Goal: Entertainment & Leisure: Consume media (video, audio)

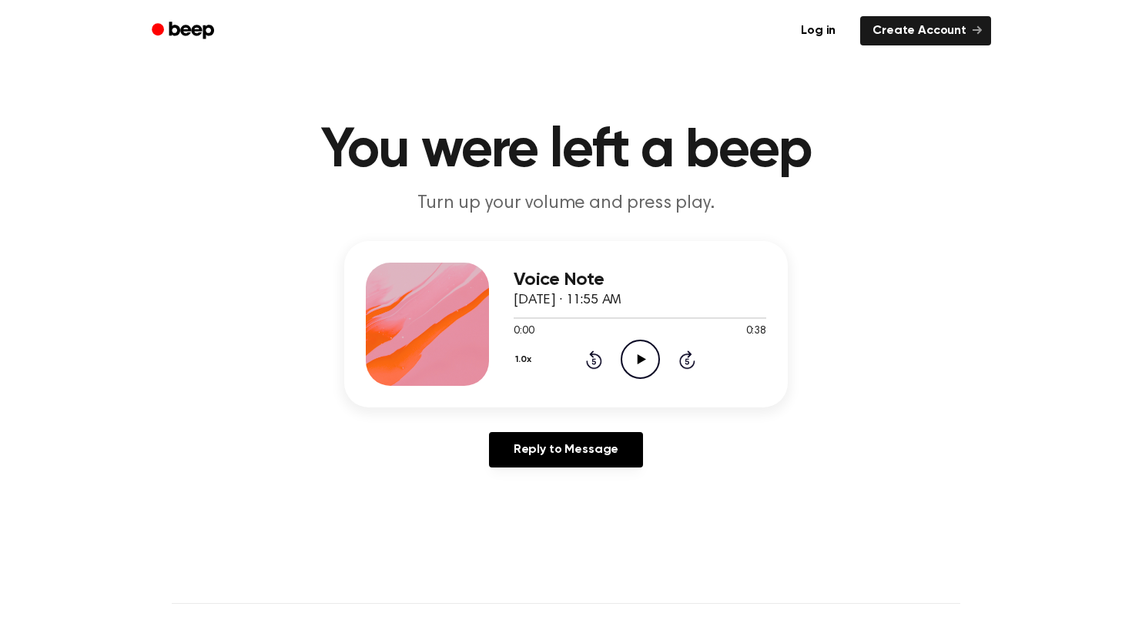
click at [642, 354] on icon "Play Audio" at bounding box center [640, 359] width 39 height 39
click at [646, 364] on icon "Pause Audio" at bounding box center [640, 359] width 39 height 39
drag, startPoint x: 573, startPoint y: 316, endPoint x: 488, endPoint y: 319, distance: 84.8
click at [488, 319] on div "Voice Note [DATE] · 11:55 AM 0:09 0:38 Your browser does not support the [objec…" at bounding box center [566, 324] width 444 height 166
click at [640, 361] on icon at bounding box center [641, 359] width 8 height 10
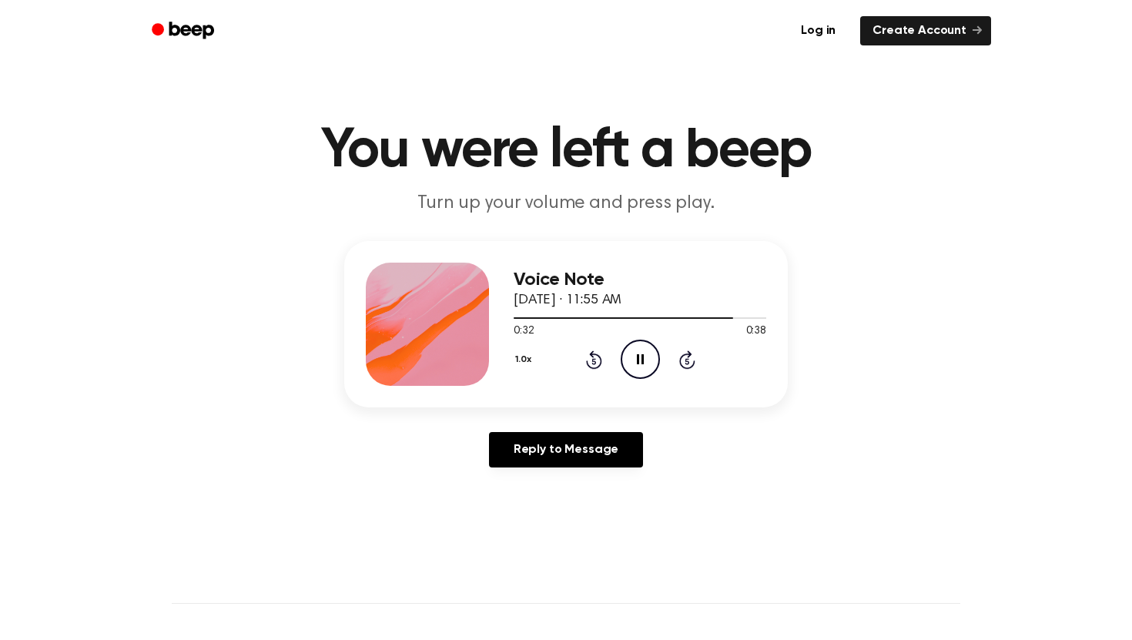
click at [651, 360] on icon "Pause Audio" at bounding box center [640, 359] width 39 height 39
click at [517, 320] on div at bounding box center [640, 317] width 253 height 12
click at [636, 358] on icon "Play Audio" at bounding box center [640, 359] width 39 height 39
click at [639, 354] on icon "Pause Audio" at bounding box center [640, 359] width 39 height 39
click at [630, 362] on icon "Play Audio" at bounding box center [640, 359] width 39 height 39
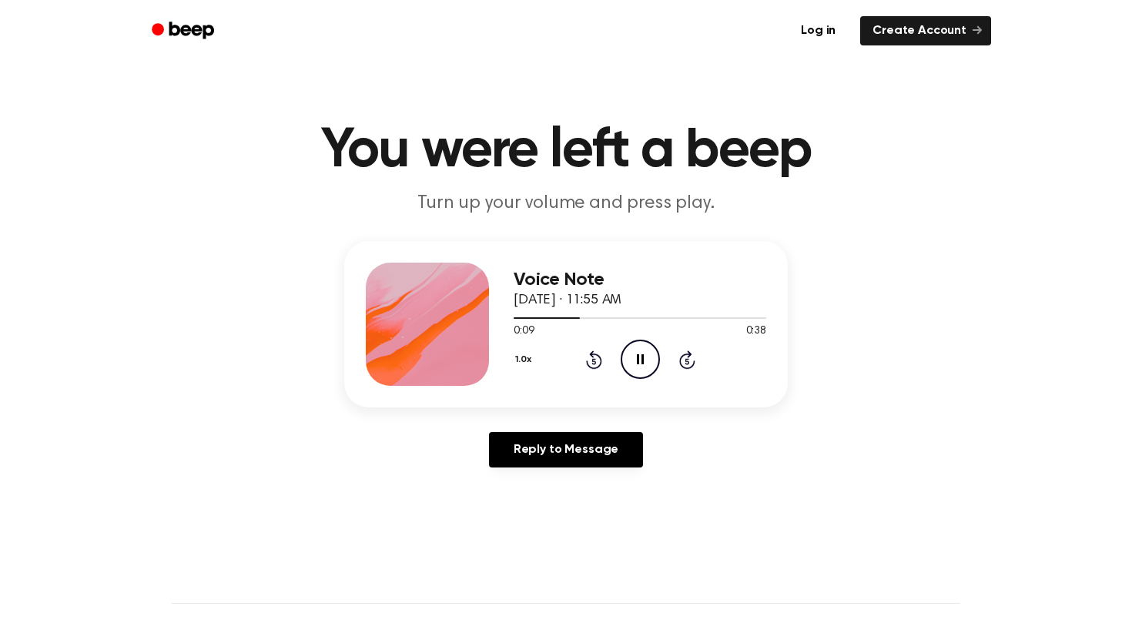
click at [630, 362] on icon "Pause Audio" at bounding box center [640, 359] width 39 height 39
click at [643, 360] on icon "Play Audio" at bounding box center [640, 359] width 39 height 39
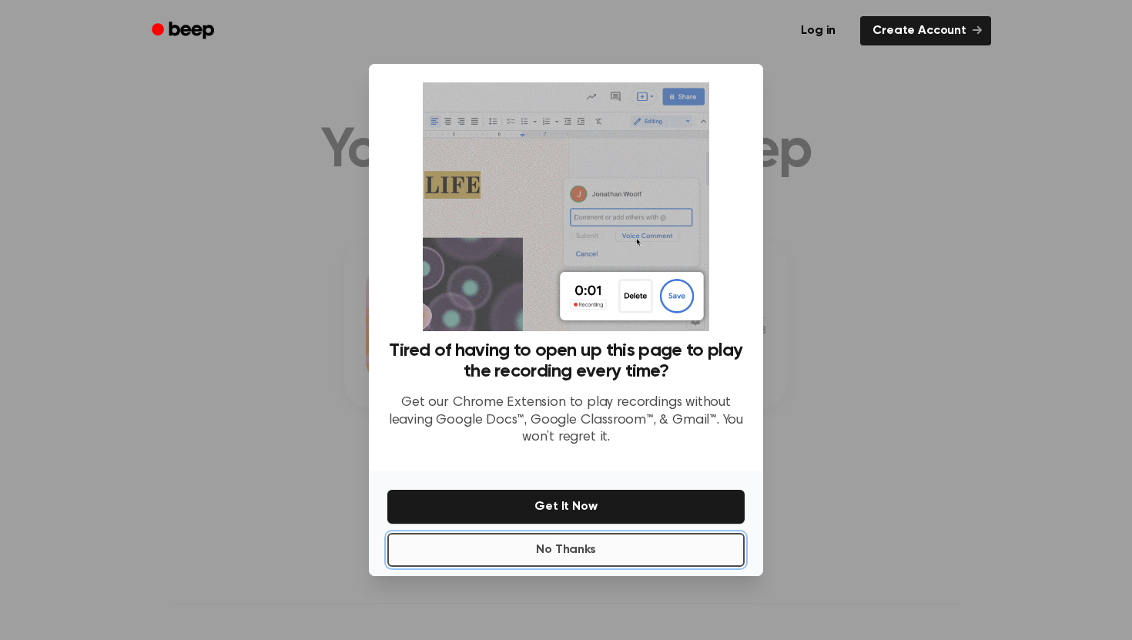
click at [656, 549] on button "No Thanks" at bounding box center [565, 550] width 357 height 34
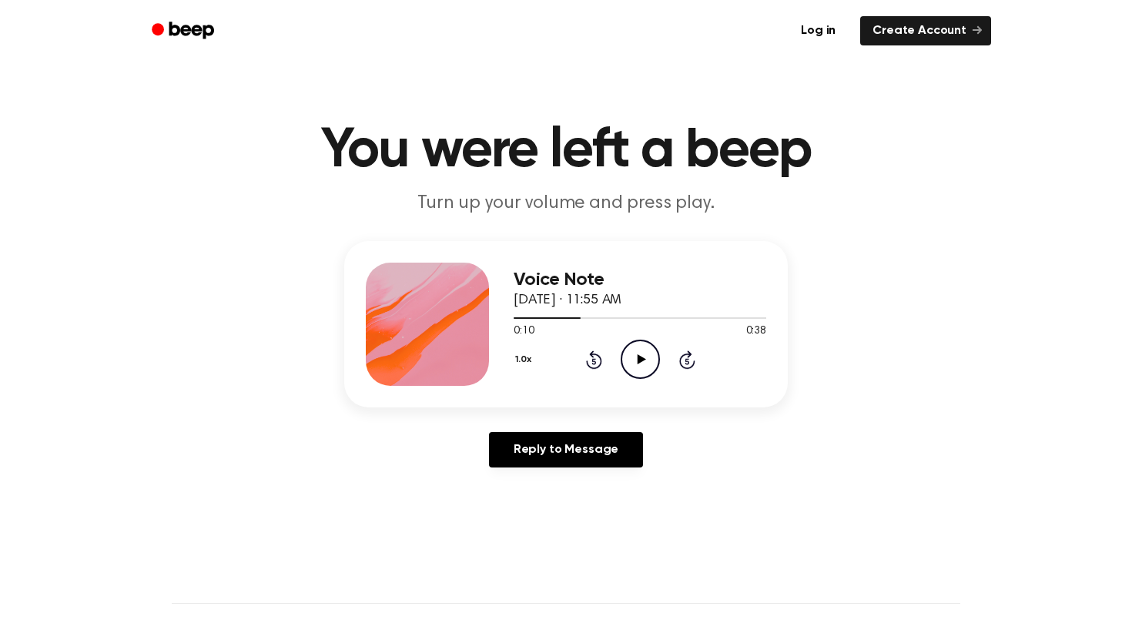
click at [642, 367] on icon "Play Audio" at bounding box center [640, 359] width 39 height 39
click at [642, 367] on icon "Pause Audio" at bounding box center [640, 359] width 39 height 39
click at [642, 367] on icon "Play Audio" at bounding box center [640, 359] width 39 height 39
click at [642, 367] on icon "Pause Audio" at bounding box center [640, 359] width 39 height 39
click at [595, 357] on icon "Rewind 5 seconds" at bounding box center [593, 360] width 17 height 20
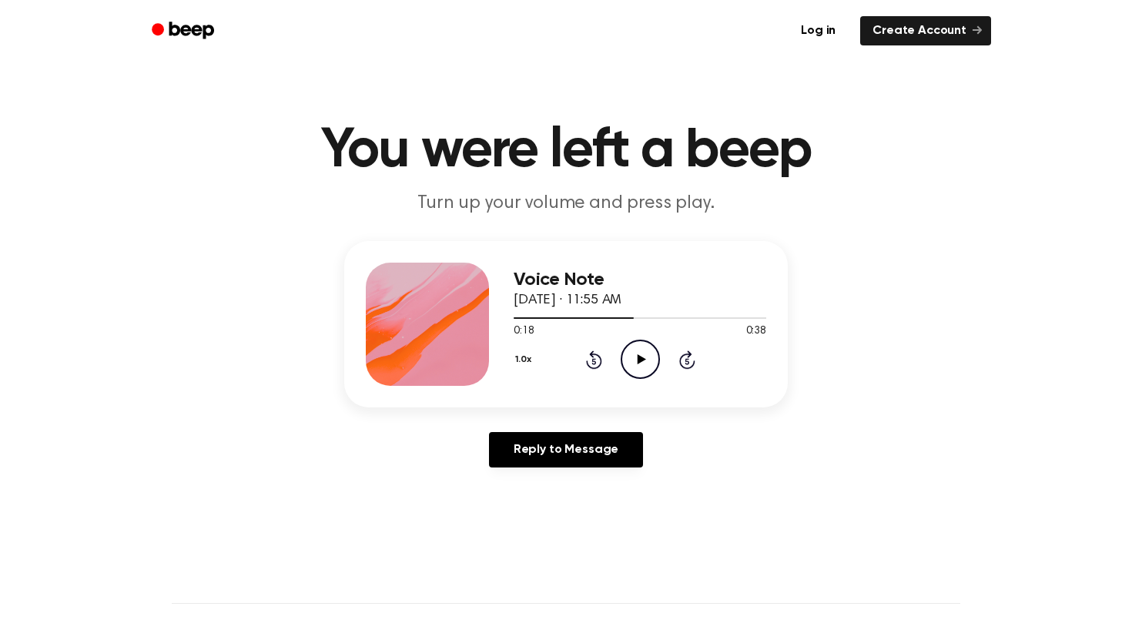
click at [634, 357] on icon "Play Audio" at bounding box center [640, 359] width 39 height 39
click at [634, 357] on icon "Pause Audio" at bounding box center [640, 359] width 39 height 39
click at [634, 357] on icon "Play Audio" at bounding box center [640, 359] width 39 height 39
click at [634, 357] on icon "Pause Audio" at bounding box center [640, 359] width 39 height 39
click at [634, 357] on icon "Play Audio" at bounding box center [640, 359] width 39 height 39
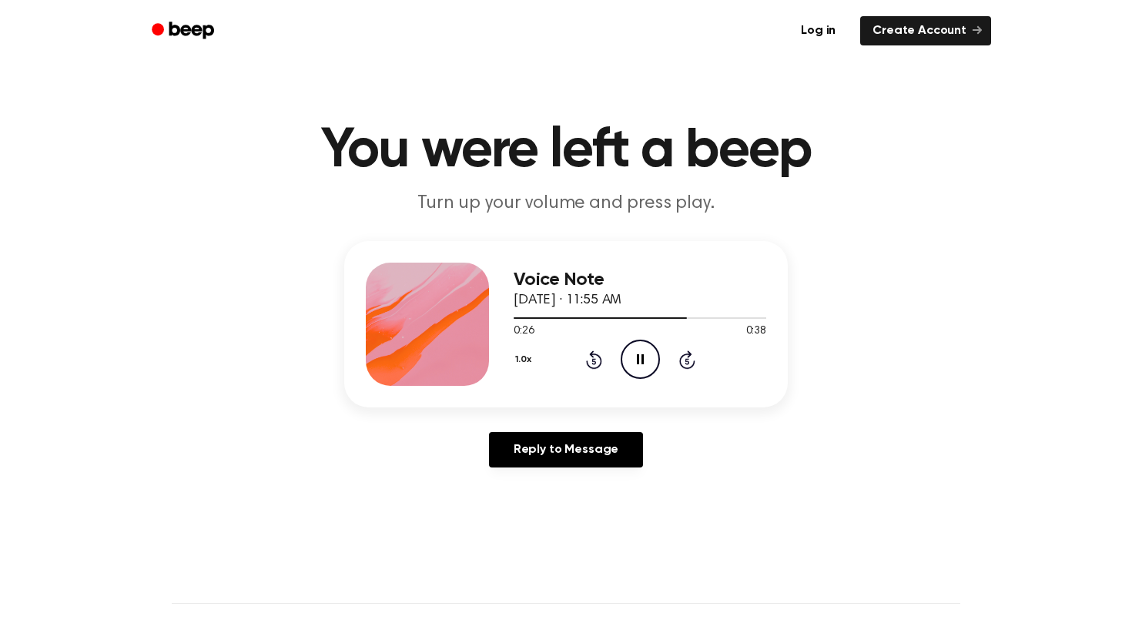
click at [634, 357] on icon "Pause Audio" at bounding box center [640, 359] width 39 height 39
click at [634, 357] on icon "Play Audio" at bounding box center [640, 359] width 39 height 39
click at [634, 357] on icon "Pause Audio" at bounding box center [640, 359] width 39 height 39
click at [594, 357] on icon "Rewind 5 seconds" at bounding box center [593, 360] width 17 height 20
click at [650, 353] on icon "Play Audio" at bounding box center [640, 359] width 39 height 39
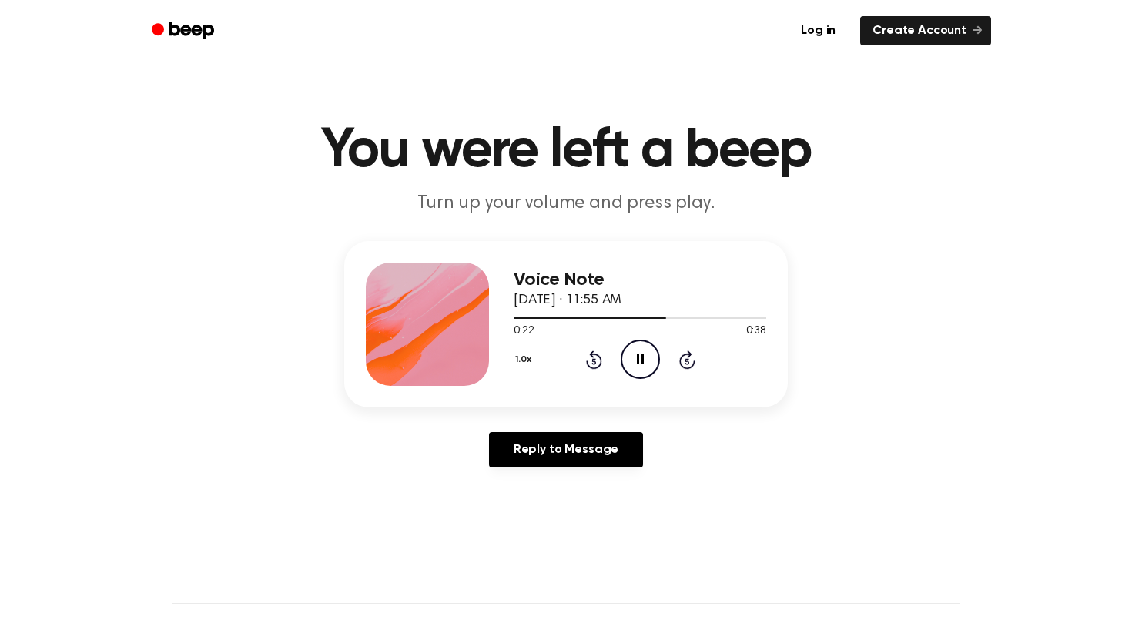
click at [650, 353] on icon "Pause Audio" at bounding box center [640, 359] width 39 height 39
click at [649, 353] on icon "Play Audio" at bounding box center [640, 359] width 39 height 39
click at [649, 353] on icon "Pause Audio" at bounding box center [640, 359] width 39 height 39
click at [649, 353] on icon "Play Audio" at bounding box center [640, 359] width 39 height 39
click at [649, 353] on icon "Pause Audio" at bounding box center [640, 359] width 39 height 39
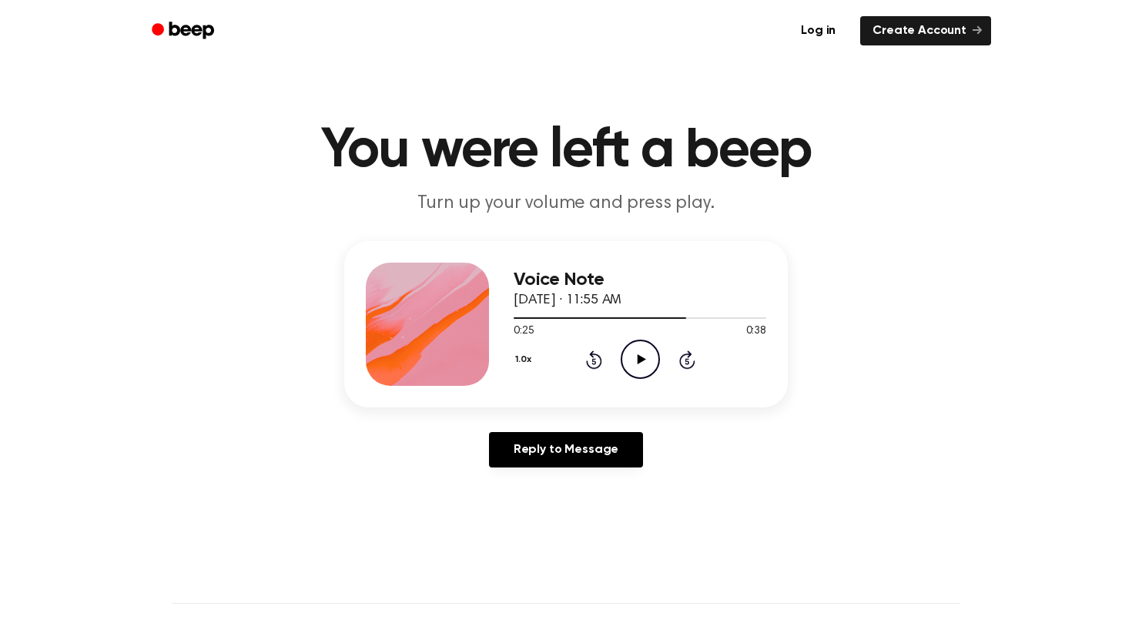
click at [649, 353] on icon "Play Audio" at bounding box center [640, 359] width 39 height 39
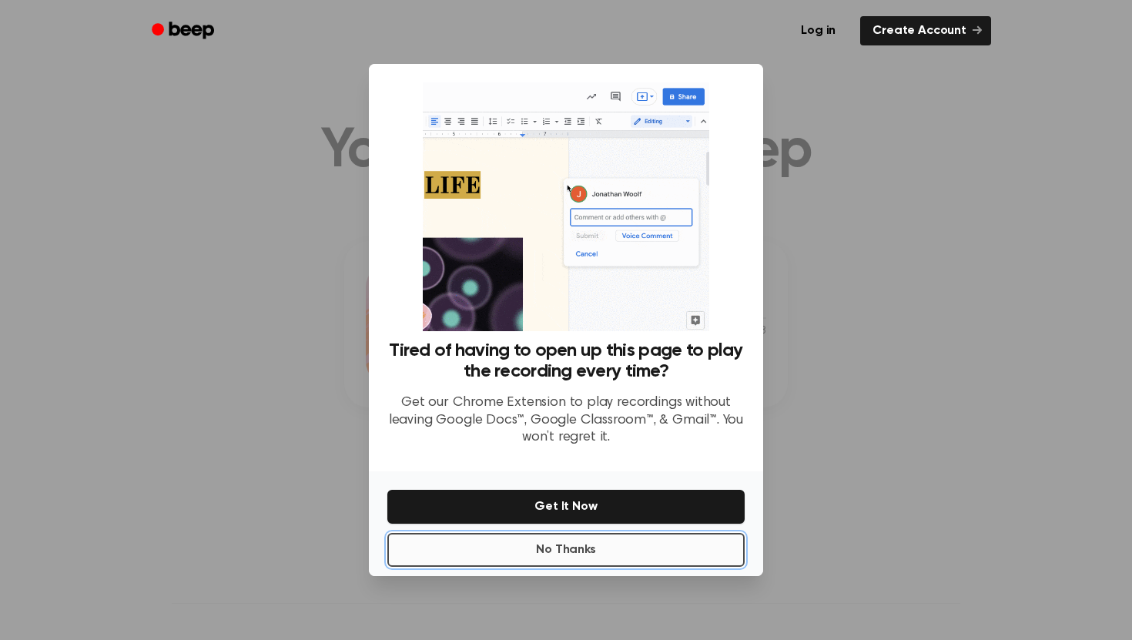
click at [568, 540] on button "No Thanks" at bounding box center [565, 550] width 357 height 34
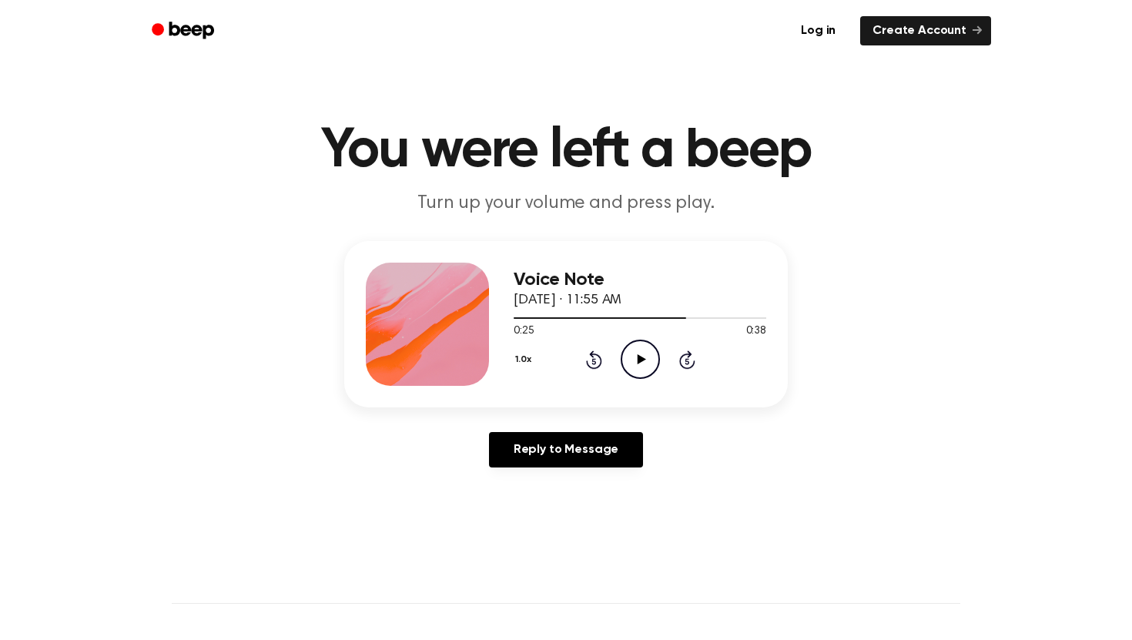
click at [628, 363] on icon "Play Audio" at bounding box center [640, 359] width 39 height 39
click at [628, 363] on icon "Pause Audio" at bounding box center [640, 359] width 39 height 39
click at [628, 363] on icon "Play Audio" at bounding box center [640, 359] width 39 height 39
click at [591, 360] on icon "Rewind 5 seconds" at bounding box center [593, 360] width 17 height 20
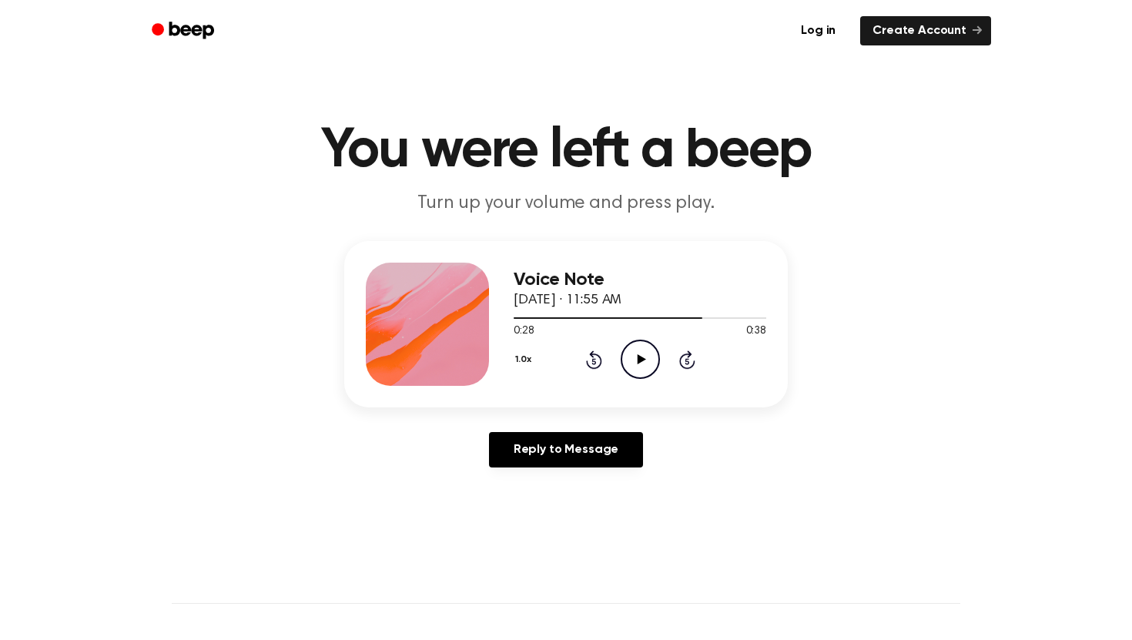
click at [712, 364] on div "1.0x Rewind 5 seconds Play Audio Skip 5 seconds" at bounding box center [640, 359] width 253 height 39
click at [638, 361] on icon at bounding box center [641, 359] width 8 height 10
click at [592, 368] on icon at bounding box center [594, 359] width 16 height 18
click at [639, 356] on icon "Pause Audio" at bounding box center [640, 359] width 39 height 39
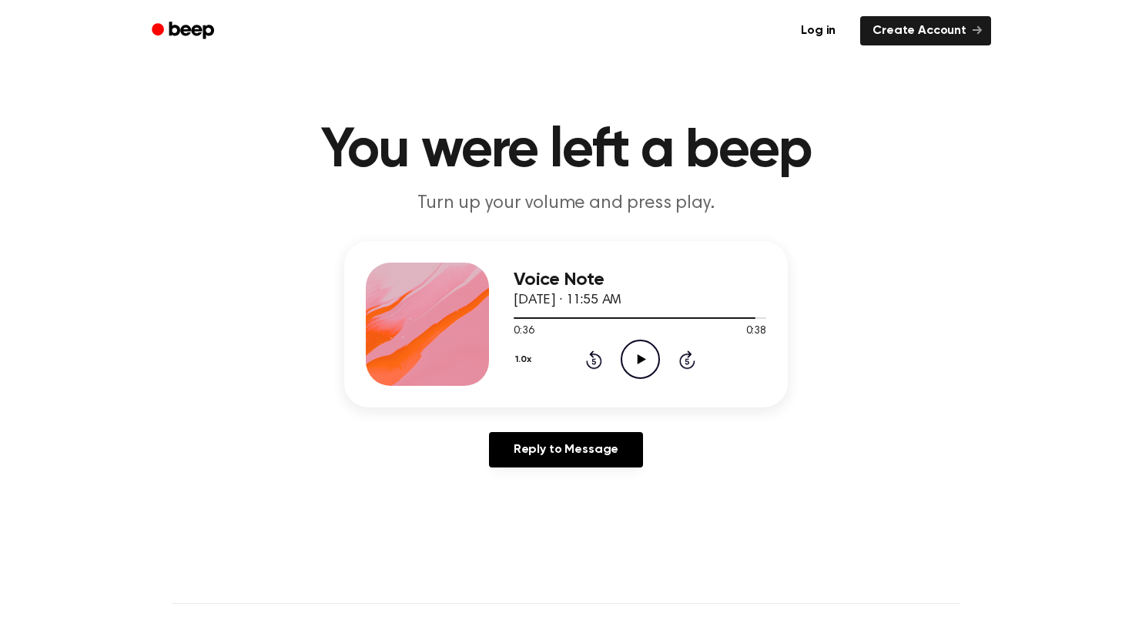
click at [646, 362] on icon "Play Audio" at bounding box center [640, 359] width 39 height 39
click at [647, 363] on icon "Pause Audio" at bounding box center [640, 359] width 39 height 39
click at [634, 367] on icon "Play Audio" at bounding box center [640, 359] width 39 height 39
click at [634, 367] on icon "Pause Audio" at bounding box center [640, 359] width 39 height 39
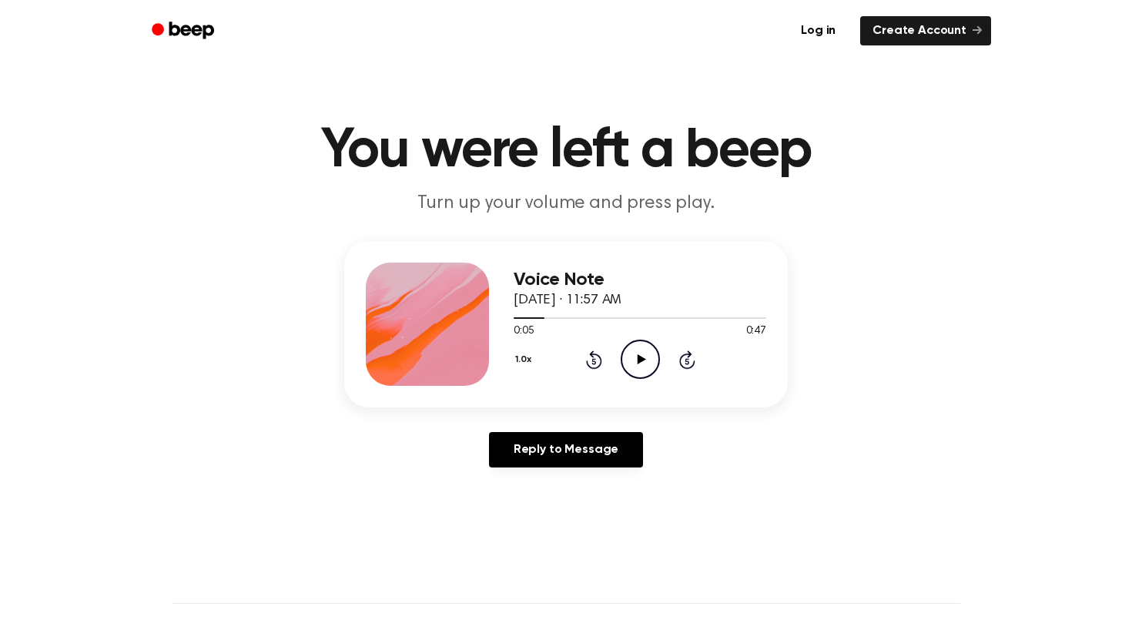
click at [637, 354] on icon "Play Audio" at bounding box center [640, 359] width 39 height 39
click at [636, 354] on icon "Pause Audio" at bounding box center [640, 359] width 39 height 39
drag, startPoint x: 545, startPoint y: 318, endPoint x: 498, endPoint y: 317, distance: 47.8
click at [498, 317] on div "Voice Note [DATE] · 11:57 AM 0:07 0:47 Your browser does not support the [objec…" at bounding box center [566, 324] width 444 height 166
click at [528, 317] on div at bounding box center [533, 318] width 38 height 2
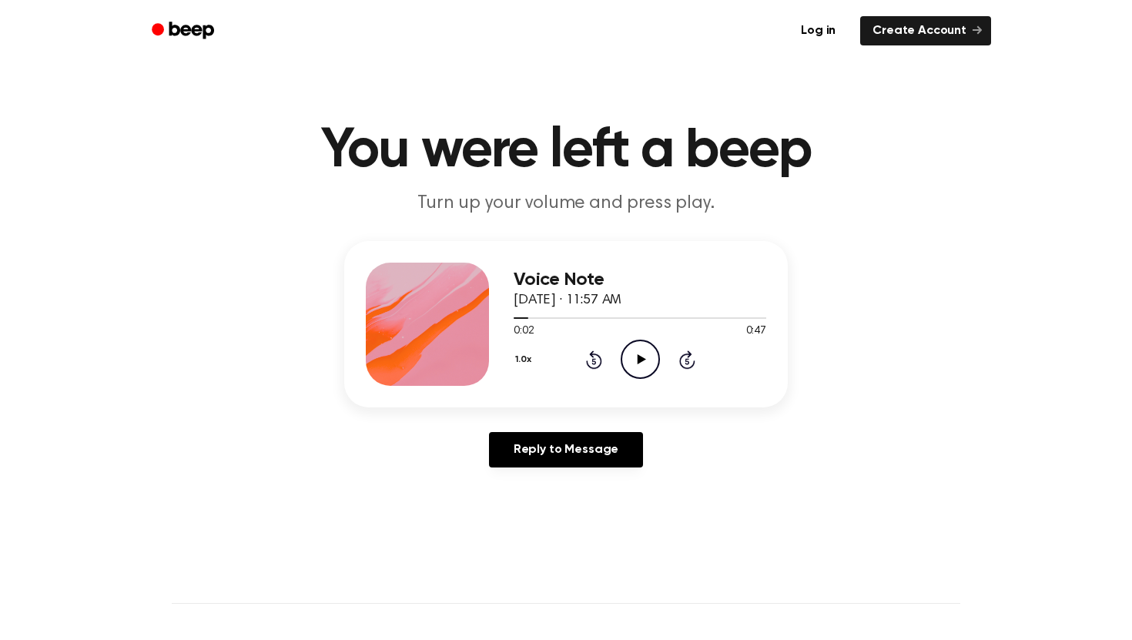
click at [651, 366] on icon "Play Audio" at bounding box center [640, 359] width 39 height 39
click at [598, 362] on icon "Rewind 5 seconds" at bounding box center [593, 360] width 17 height 20
click at [614, 364] on div "1.0x Rewind 5 seconds Pause Audio Skip 5 seconds" at bounding box center [640, 359] width 253 height 39
click at [634, 364] on icon "Pause Audio" at bounding box center [640, 359] width 39 height 39
click at [629, 355] on icon "Play Audio" at bounding box center [640, 359] width 39 height 39
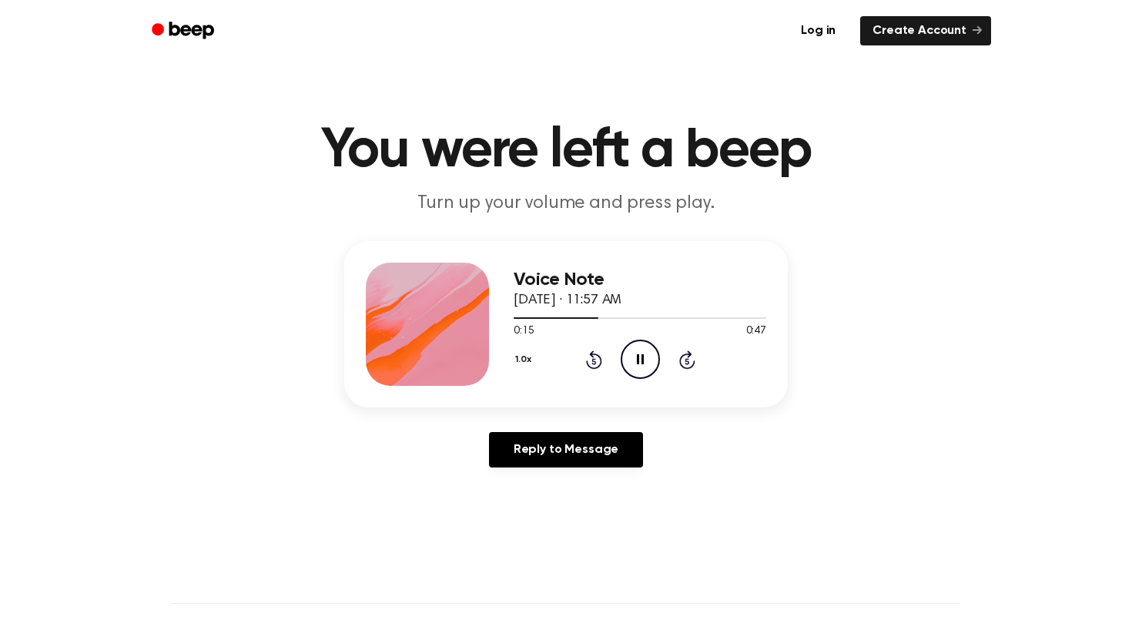
click at [598, 357] on icon at bounding box center [594, 359] width 16 height 18
click at [650, 364] on icon "Pause Audio" at bounding box center [640, 359] width 39 height 39
click at [639, 357] on icon at bounding box center [641, 359] width 8 height 10
click at [591, 352] on icon at bounding box center [594, 359] width 16 height 18
click at [589, 356] on icon "Rewind 5 seconds" at bounding box center [593, 360] width 17 height 20
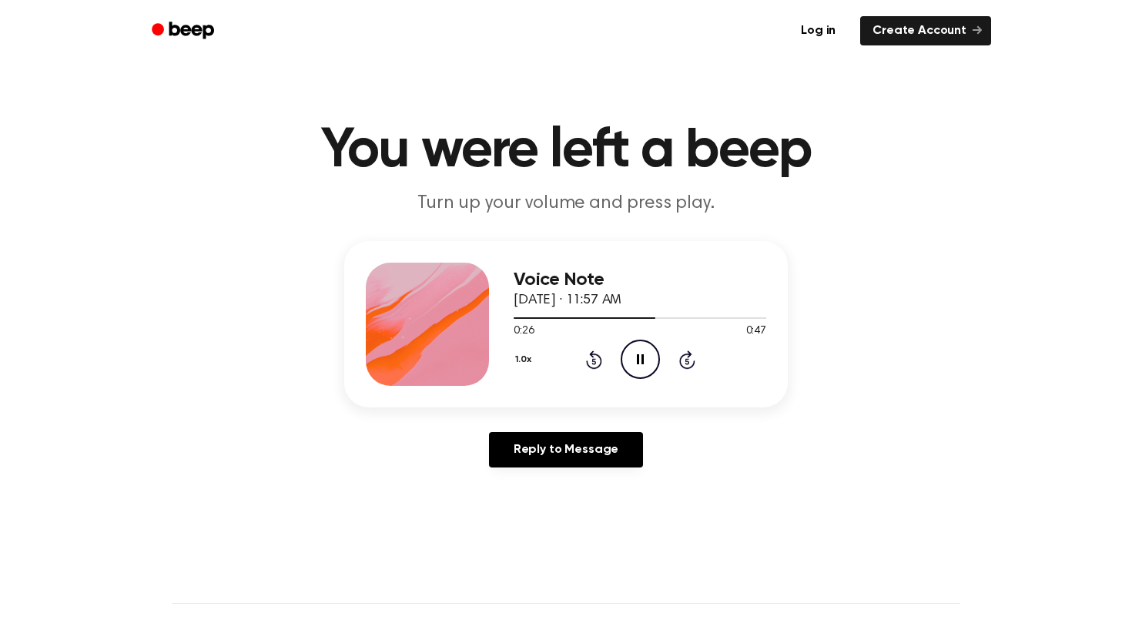
click at [602, 358] on div "1.0x Rewind 5 seconds Pause Audio Skip 5 seconds" at bounding box center [640, 359] width 253 height 39
click at [600, 358] on icon at bounding box center [594, 359] width 16 height 18
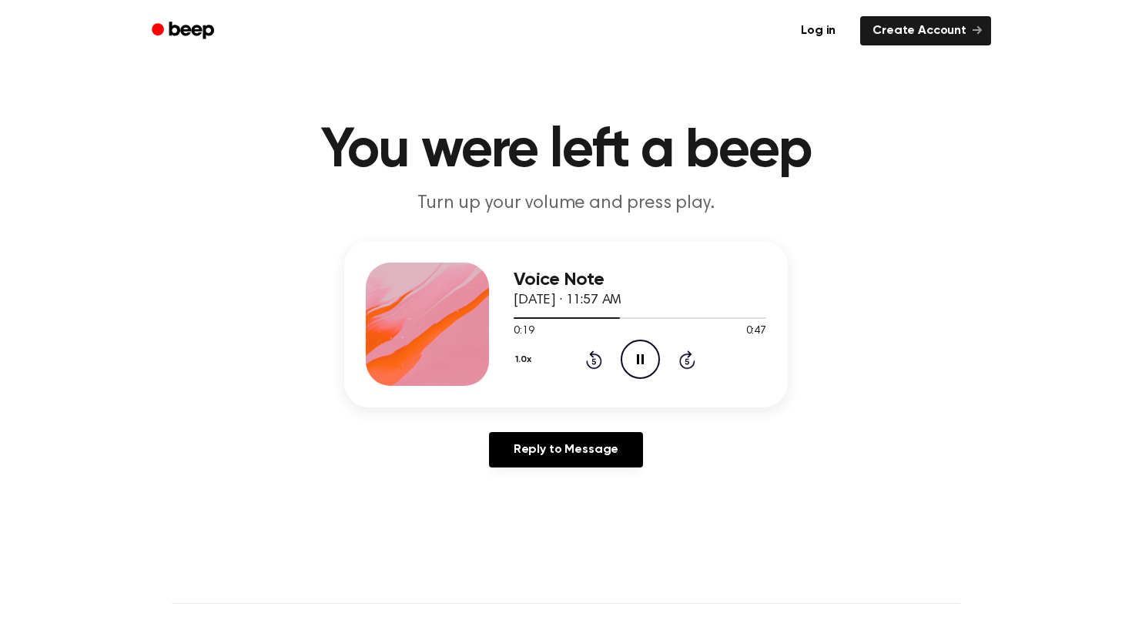
click at [634, 360] on icon "Pause Audio" at bounding box center [640, 359] width 39 height 39
click at [634, 356] on icon "Play Audio" at bounding box center [640, 359] width 39 height 39
click at [634, 356] on icon "Pause Audio" at bounding box center [640, 359] width 39 height 39
click at [592, 358] on icon "Rewind 5 seconds" at bounding box center [593, 360] width 17 height 20
click at [592, 356] on icon at bounding box center [594, 359] width 16 height 18
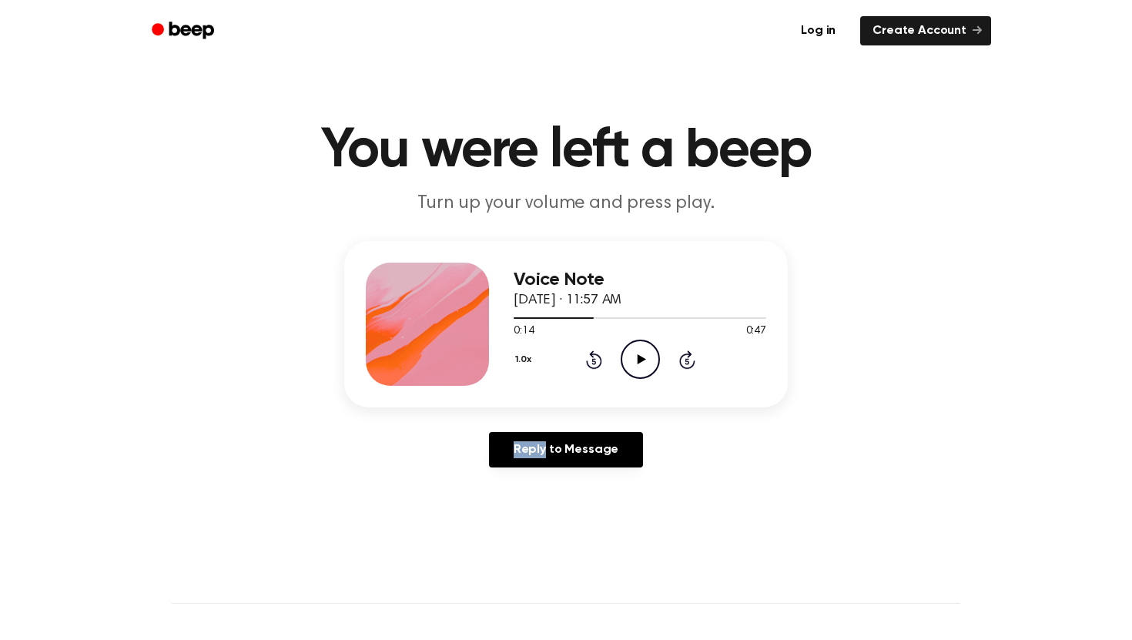
click at [592, 356] on icon at bounding box center [594, 359] width 16 height 18
click at [635, 360] on icon "Play Audio" at bounding box center [640, 359] width 39 height 39
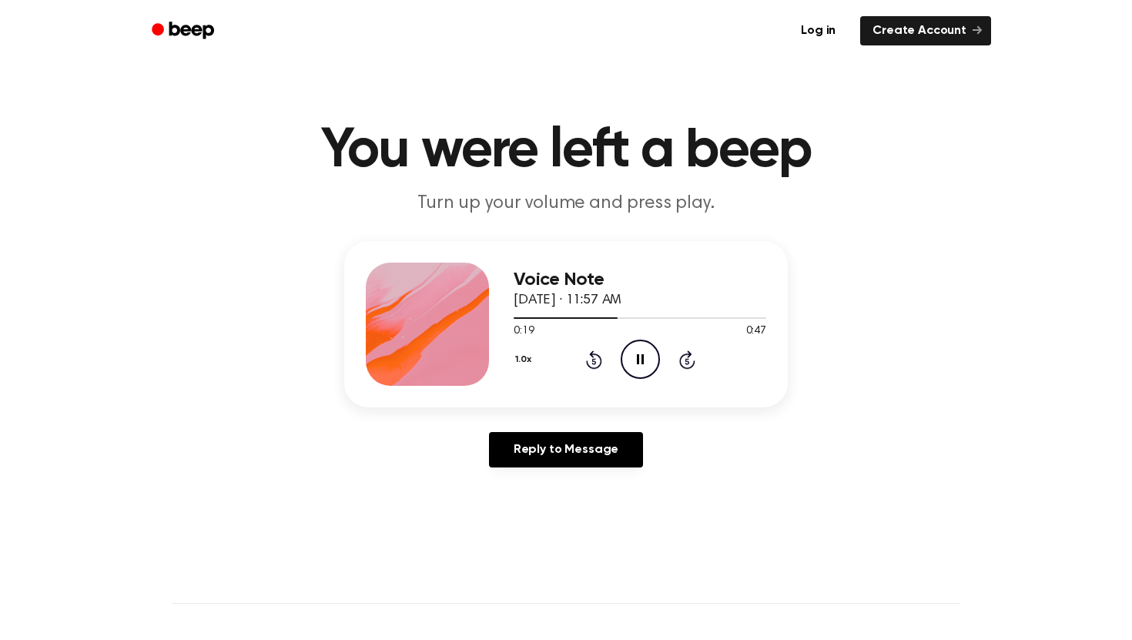
click at [647, 358] on icon "Pause Audio" at bounding box center [640, 359] width 39 height 39
click at [646, 359] on icon "Play Audio" at bounding box center [640, 359] width 39 height 39
click at [646, 359] on icon "Pause Audio" at bounding box center [640, 359] width 39 height 39
click at [646, 359] on icon "Play Audio" at bounding box center [640, 359] width 39 height 39
click at [646, 359] on icon "Pause Audio" at bounding box center [640, 359] width 39 height 39
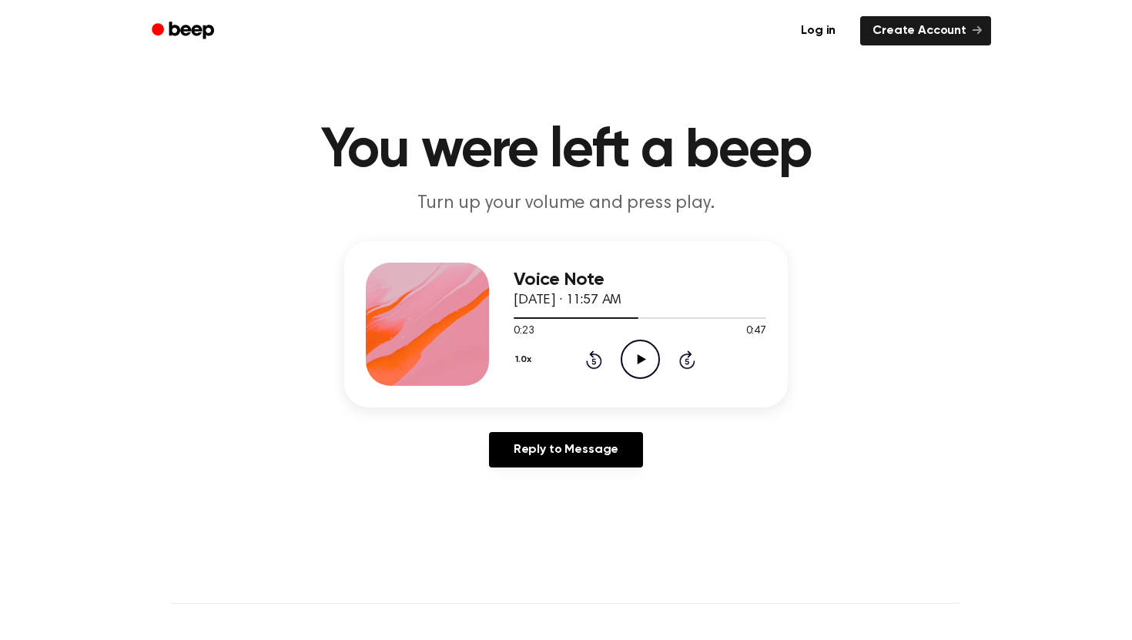
click at [646, 359] on icon "Play Audio" at bounding box center [640, 359] width 39 height 39
click at [646, 359] on icon "Pause Audio" at bounding box center [640, 359] width 39 height 39
click at [646, 359] on icon "Play Audio" at bounding box center [640, 359] width 39 height 39
click at [646, 359] on icon "Pause Audio" at bounding box center [640, 359] width 39 height 39
click at [646, 359] on icon "Play Audio" at bounding box center [640, 359] width 39 height 39
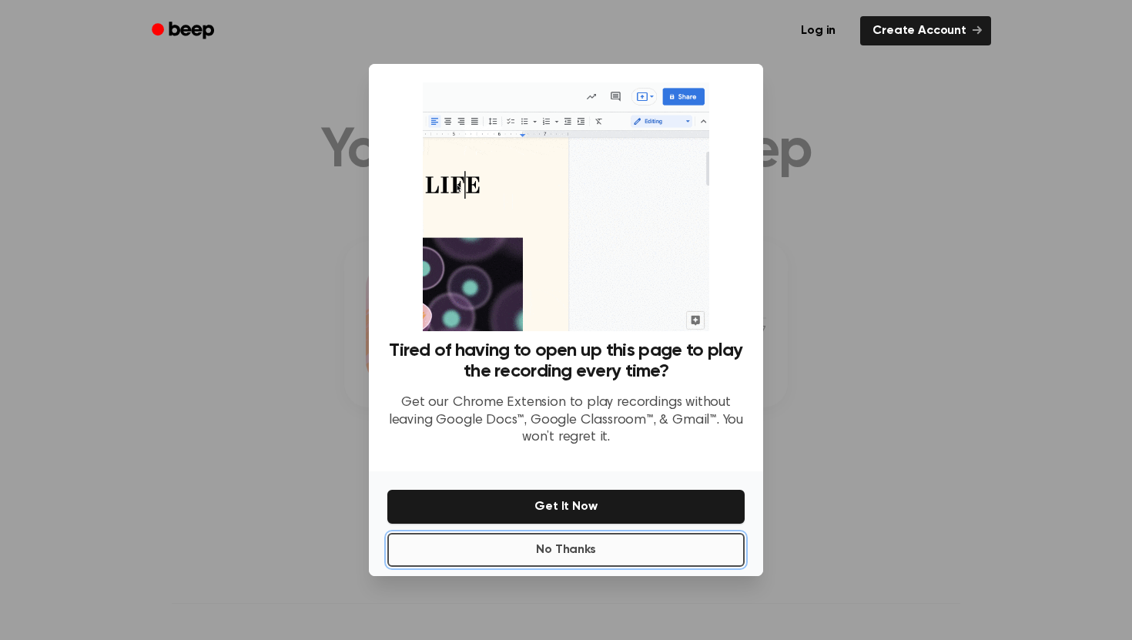
click at [592, 538] on button "No Thanks" at bounding box center [565, 550] width 357 height 34
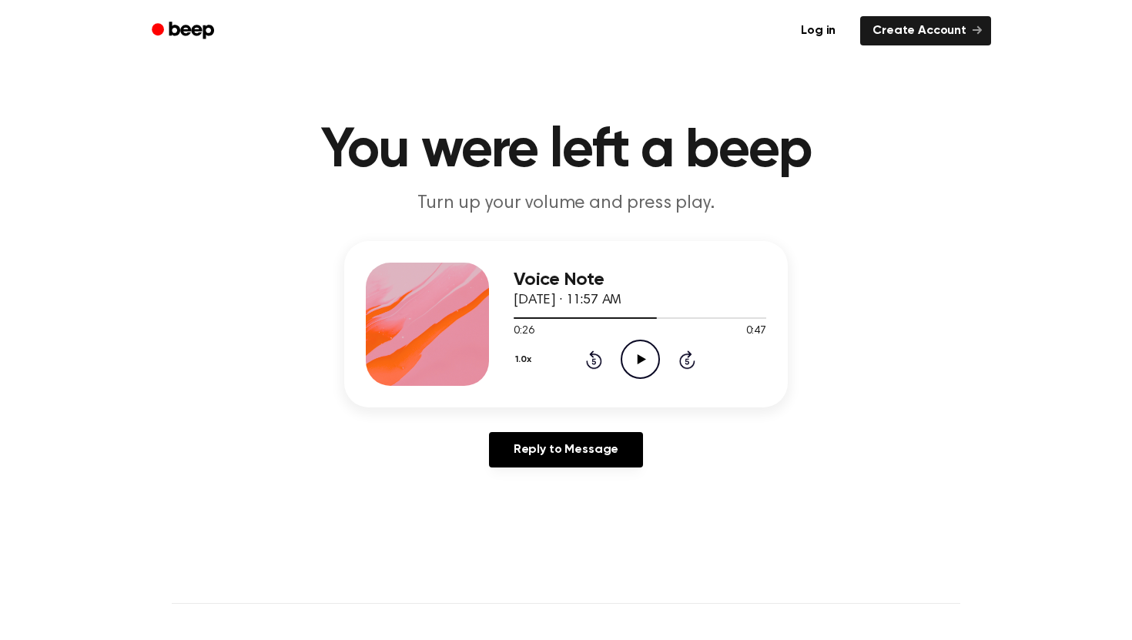
click at [646, 351] on icon "Play Audio" at bounding box center [640, 359] width 39 height 39
click at [646, 351] on icon "Pause Audio" at bounding box center [640, 359] width 39 height 39
click at [646, 351] on icon "Play Audio" at bounding box center [640, 359] width 39 height 39
click at [646, 351] on icon "Pause Audio" at bounding box center [640, 359] width 39 height 39
click at [646, 351] on icon "Play Audio" at bounding box center [640, 359] width 39 height 39
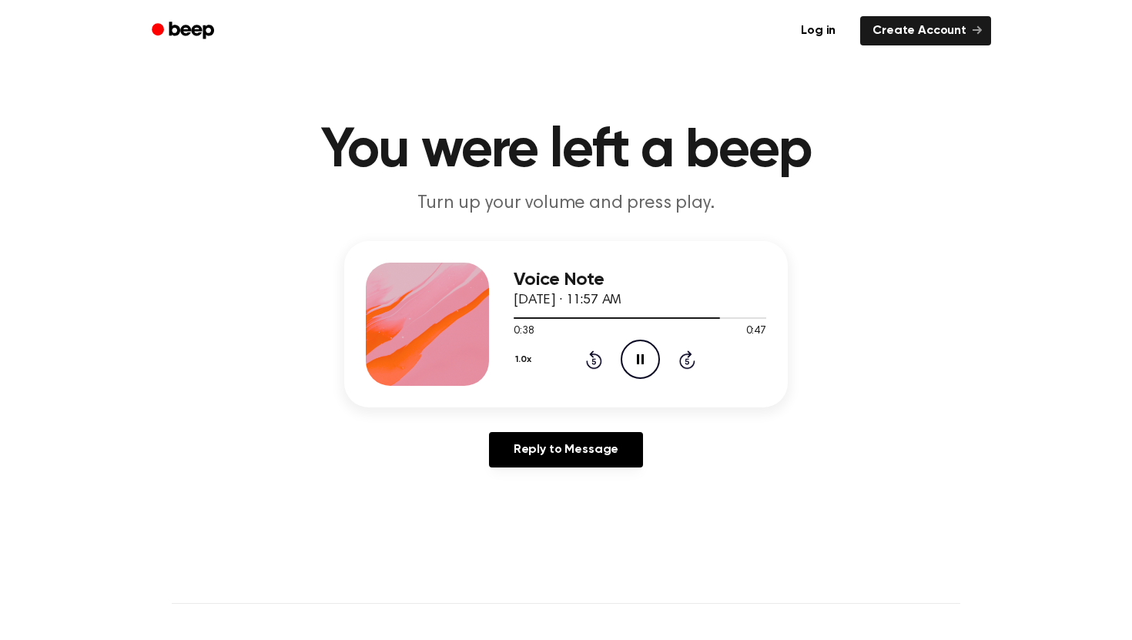
click at [646, 351] on icon "Pause Audio" at bounding box center [640, 359] width 39 height 39
click at [646, 351] on icon "Play Audio" at bounding box center [640, 359] width 39 height 39
click at [558, 315] on div at bounding box center [640, 317] width 253 height 12
click at [521, 317] on div at bounding box center [640, 317] width 253 height 12
click at [642, 360] on icon at bounding box center [641, 359] width 8 height 10
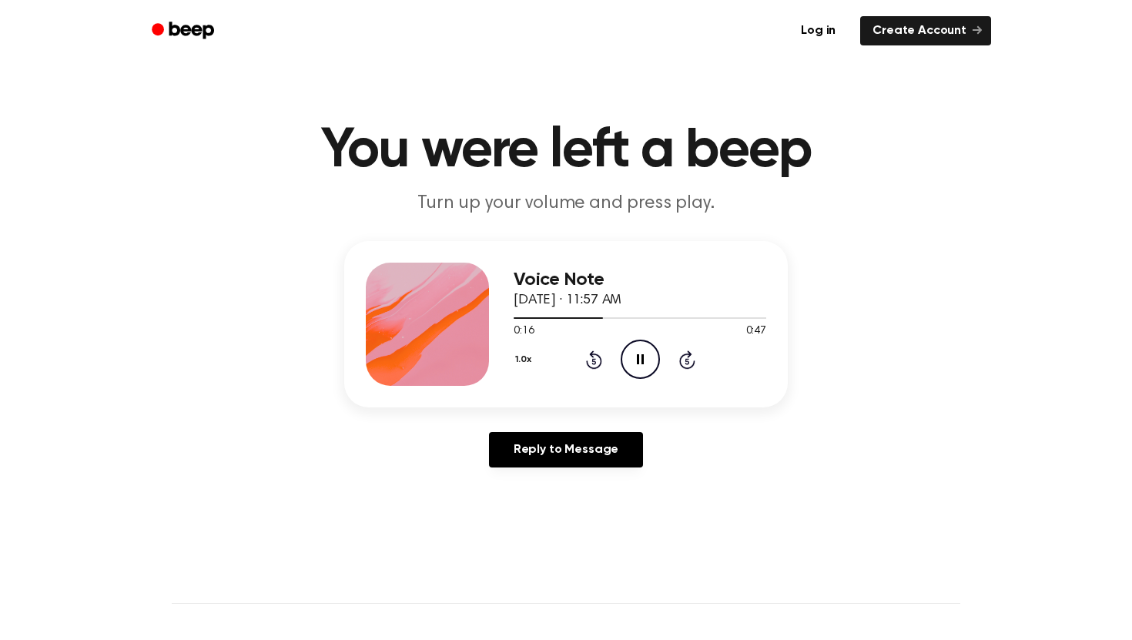
click at [642, 360] on icon at bounding box center [640, 359] width 7 height 10
click at [642, 360] on icon at bounding box center [641, 359] width 8 height 10
click at [520, 319] on div at bounding box center [640, 317] width 253 height 12
click at [625, 362] on icon "Play Audio" at bounding box center [640, 359] width 39 height 39
click at [635, 354] on icon "Pause Audio" at bounding box center [640, 359] width 39 height 39
